Goal: Find specific page/section

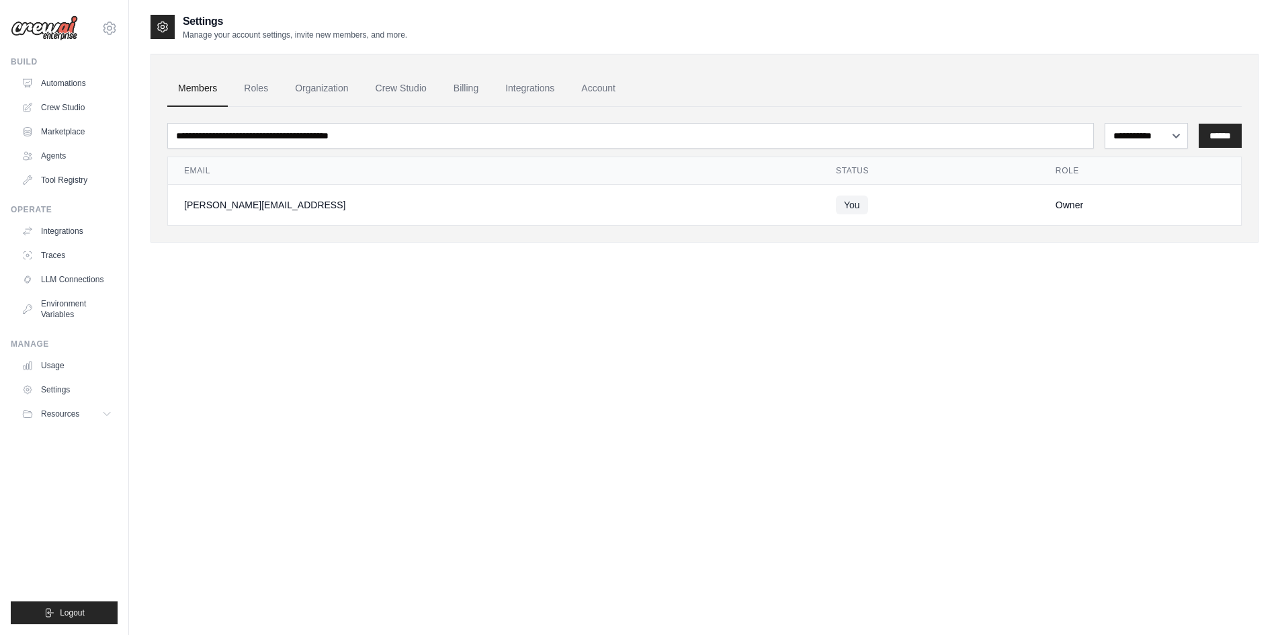
click at [523, 351] on div "**********" at bounding box center [704, 330] width 1108 height 635
click at [73, 128] on link "Marketplace" at bounding box center [66, 131] width 101 height 21
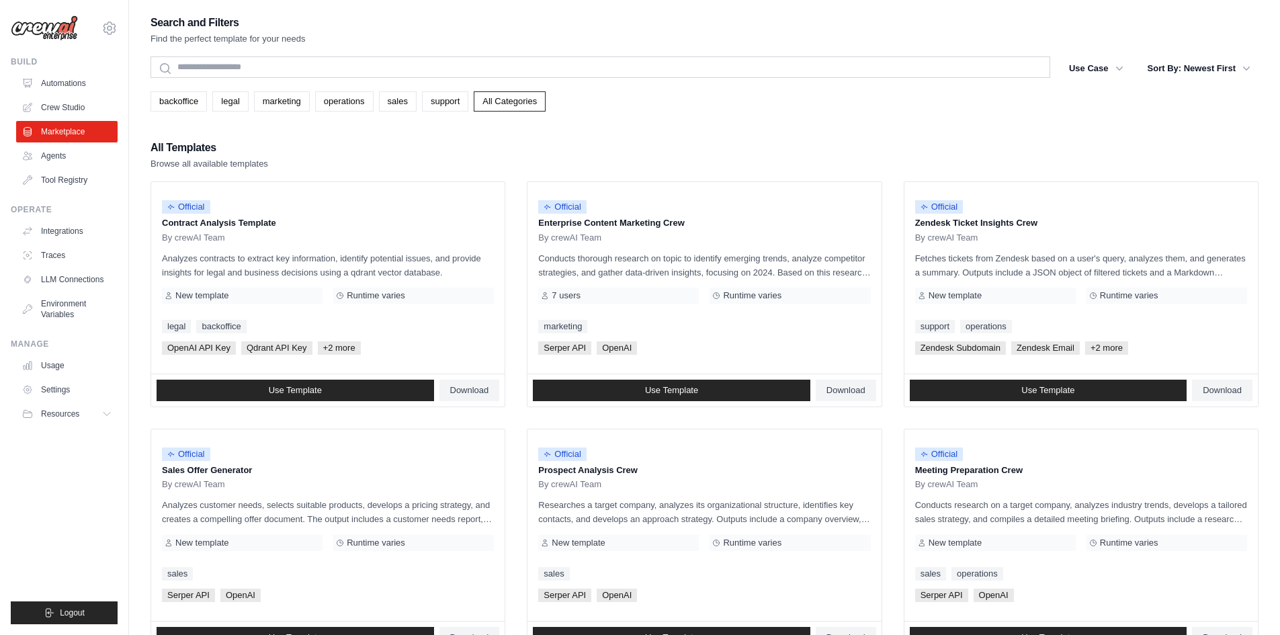
click at [546, 111] on link "All Categories" at bounding box center [510, 101] width 72 height 20
click at [826, 123] on div "Search and Filters Find the perfect template for your needs Search Use Case bac…" at bounding box center [704, 614] width 1108 height 1202
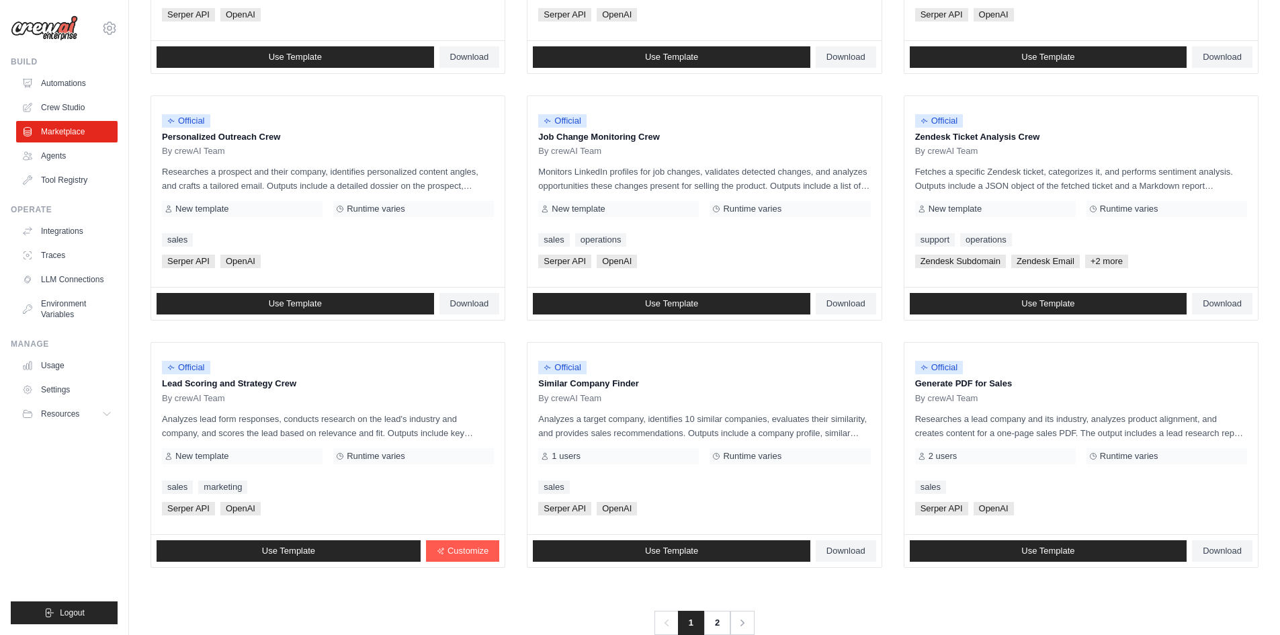
scroll to position [610, 0]
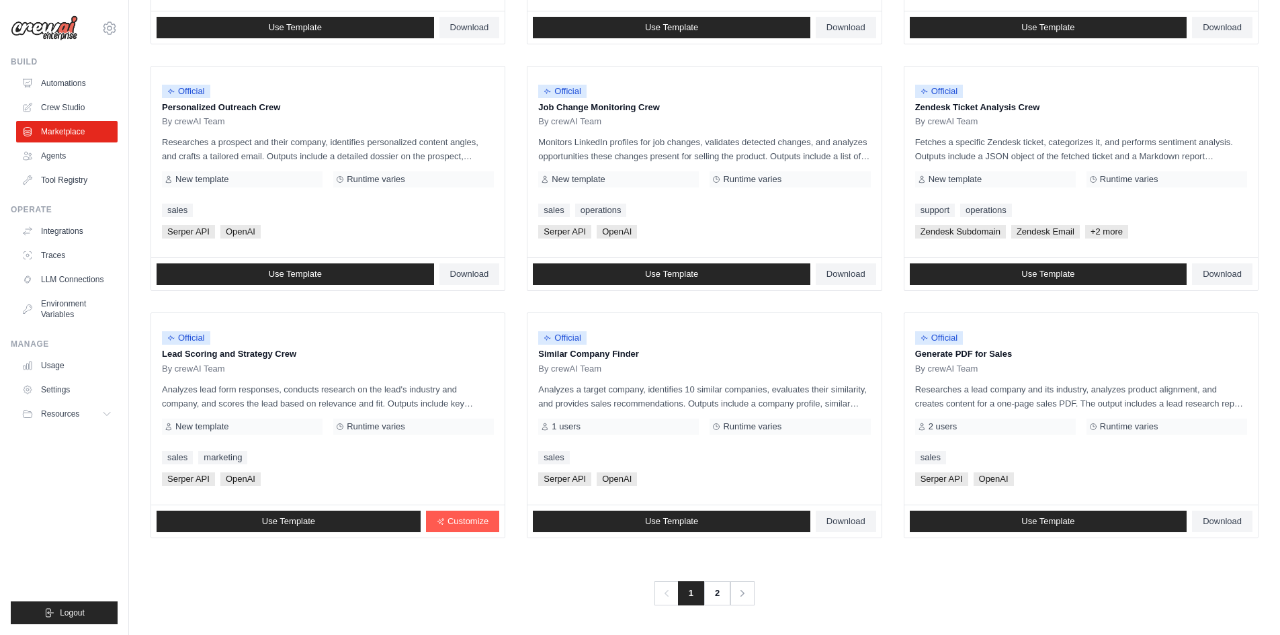
click at [708, 589] on link "2" at bounding box center [716, 593] width 27 height 24
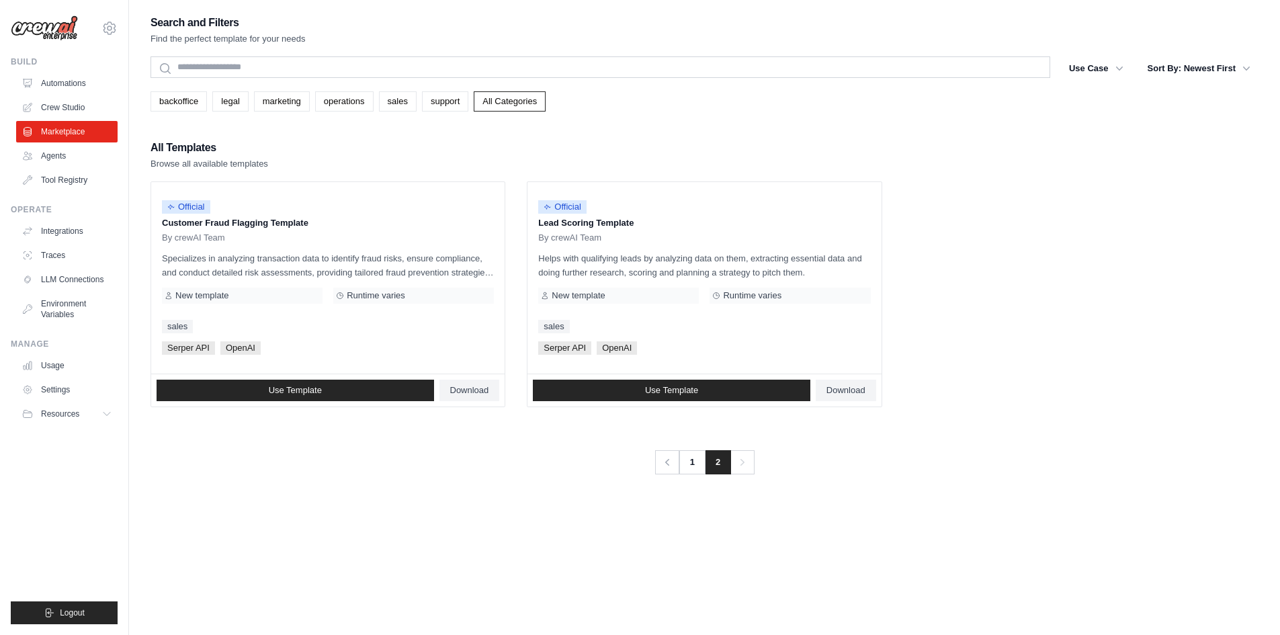
click at [693, 464] on link "1" at bounding box center [692, 462] width 27 height 24
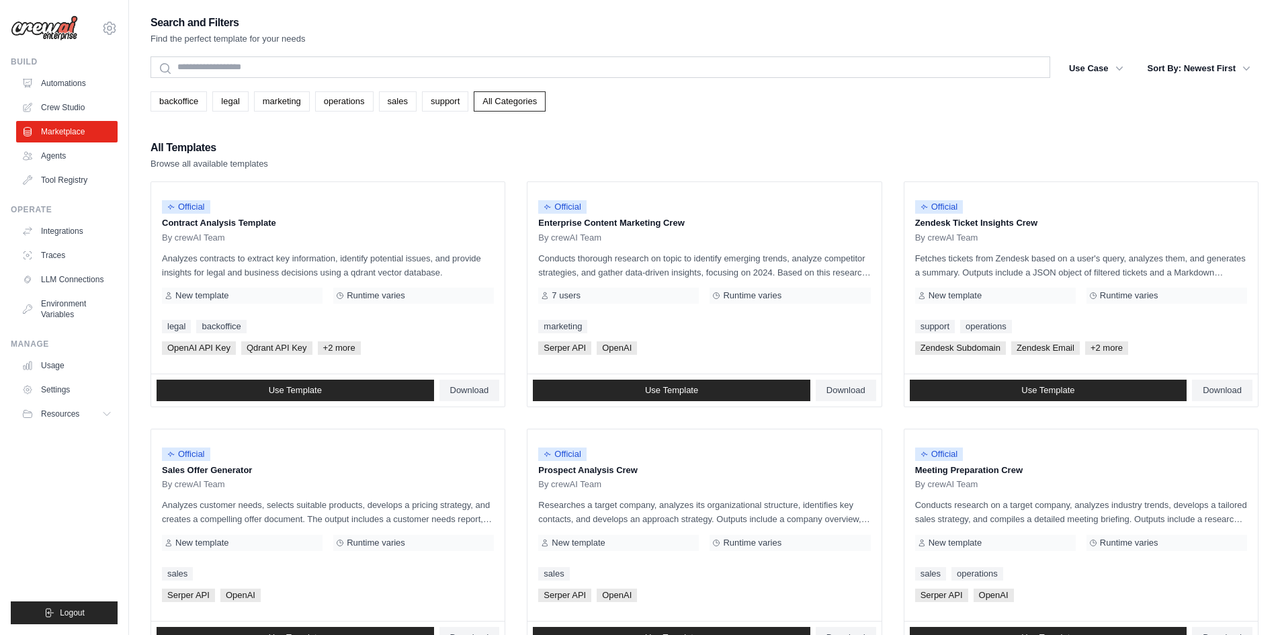
click at [185, 107] on link "backoffice" at bounding box center [178, 101] width 56 height 20
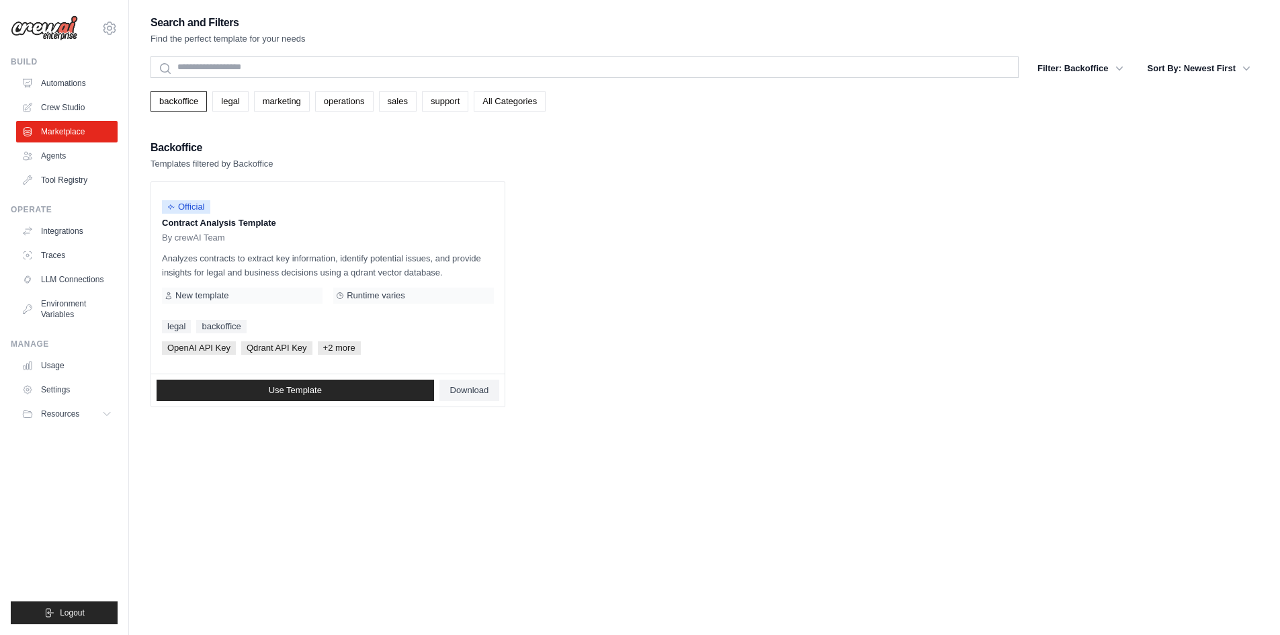
click at [546, 108] on link "All Categories" at bounding box center [510, 101] width 72 height 20
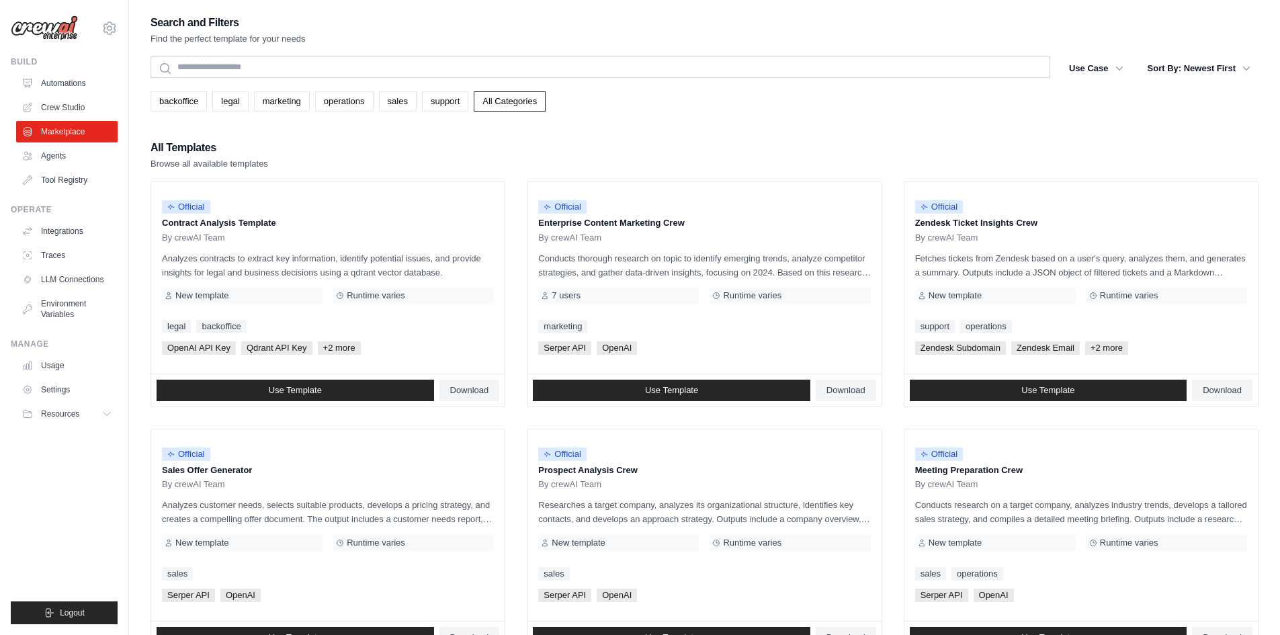
click at [482, 157] on div "All Templates Browse all available templates" at bounding box center [704, 154] width 1108 height 32
drag, startPoint x: 342, startPoint y: 179, endPoint x: 950, endPoint y: 169, distance: 608.1
click at [950, 169] on div "All Templates Browse all available templates Official Contract Analysis Templat…" at bounding box center [704, 643] width 1108 height 1010
click at [957, 165] on div "All Templates Browse all available templates" at bounding box center [704, 154] width 1108 height 32
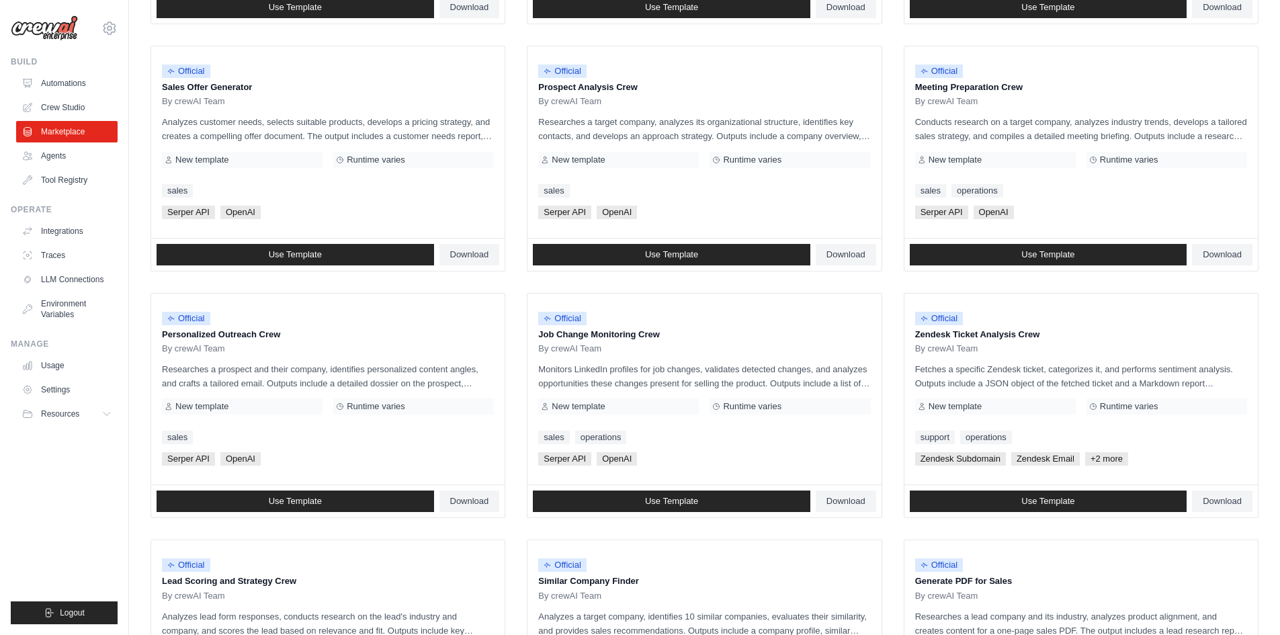
scroll to position [610, 0]
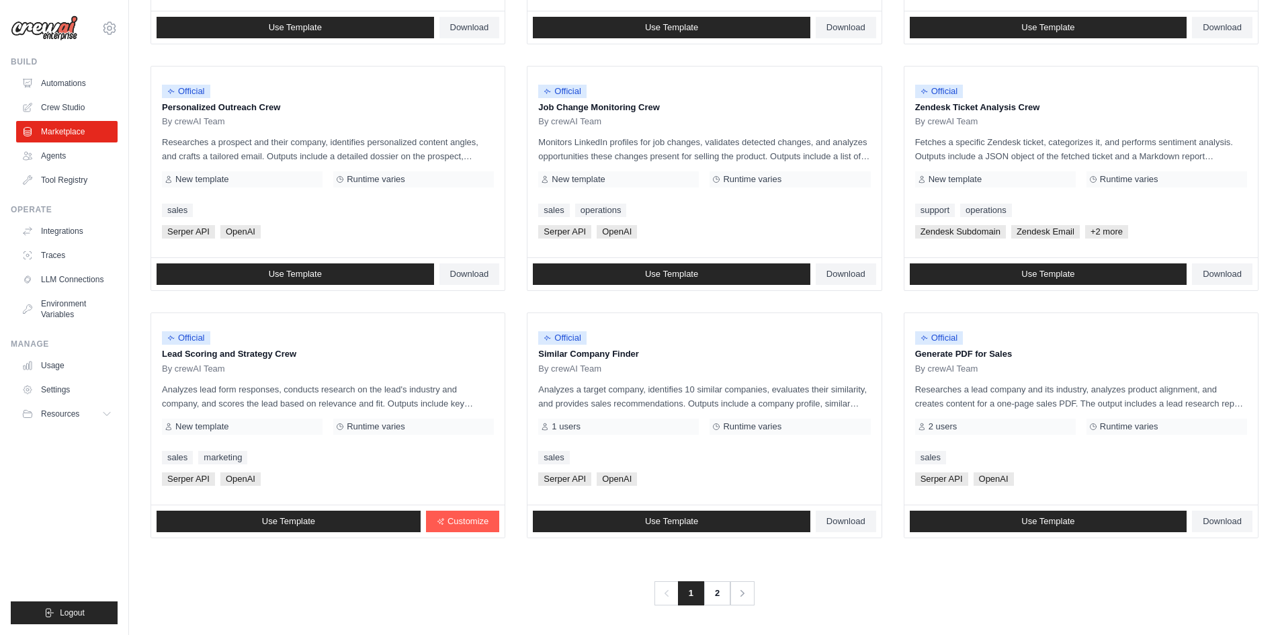
drag, startPoint x: 152, startPoint y: 148, endPoint x: 1252, endPoint y: 587, distance: 1184.8
click at [1252, 587] on div "Search and Filters Find the perfect template for your needs Search Use Case bac…" at bounding box center [704, 4] width 1108 height 1202
copy div "All Templates Browse all available templates Official Contract Analysis Templat…"
click at [718, 595] on link "2" at bounding box center [716, 593] width 27 height 24
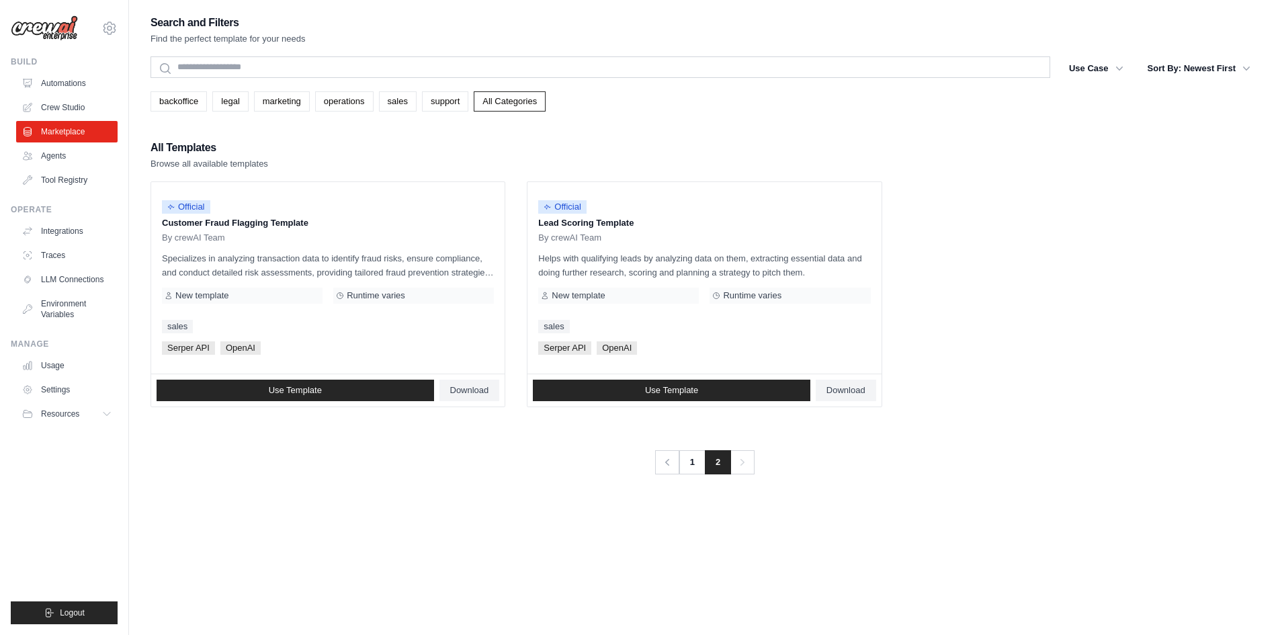
drag, startPoint x: 145, startPoint y: 143, endPoint x: 148, endPoint y: 149, distance: 6.9
click at [148, 149] on div "Search and Filters Find the perfect template for your needs Search Use Case bac…" at bounding box center [704, 330] width 1151 height 635
drag, startPoint x: 155, startPoint y: 187, endPoint x: 900, endPoint y: 385, distance: 771.0
click at [900, 385] on ul "Official Customer Fraud Flagging Template By crewAI Team Specializes in analyzi…" at bounding box center [704, 294] width 1108 height 226
copy ul "Official Customer Fraud Flagging Template By crewAI Team Specializes in analyzi…"
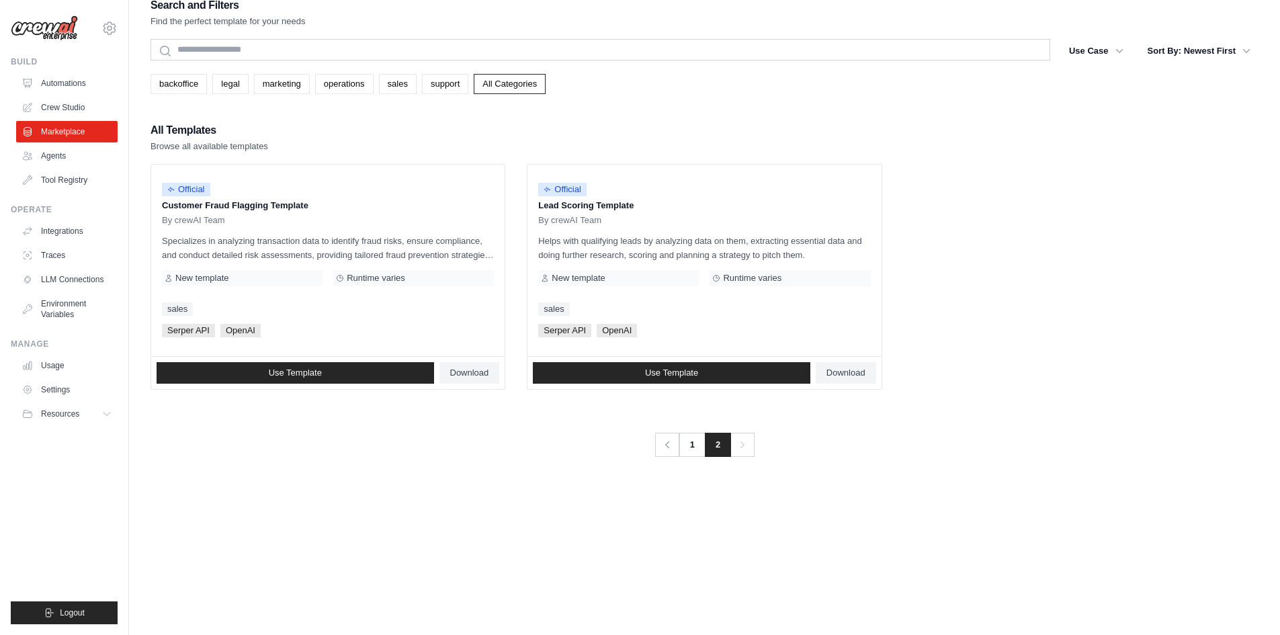
scroll to position [27, 0]
